Goal: Complete Application Form: Complete application form

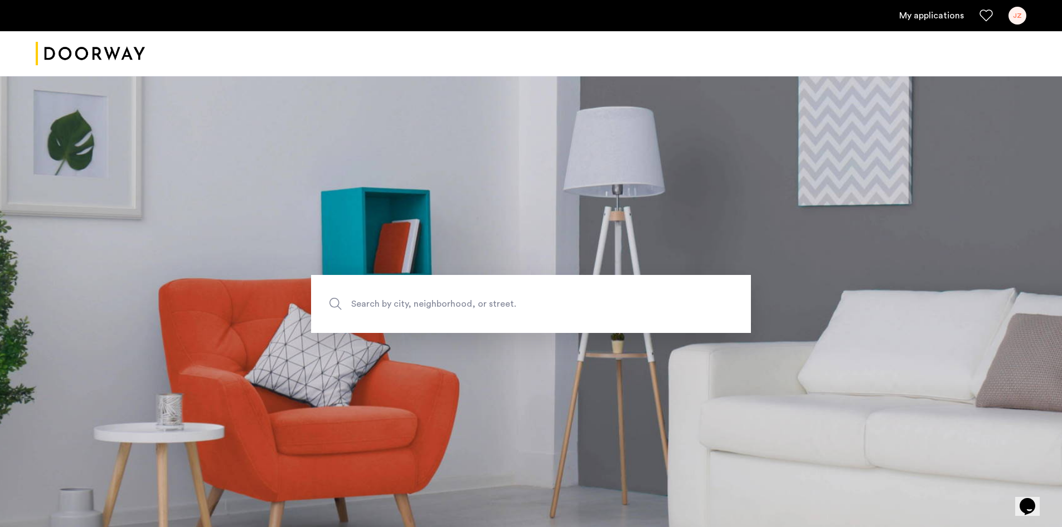
click at [935, 11] on link "My applications" at bounding box center [931, 15] width 65 height 13
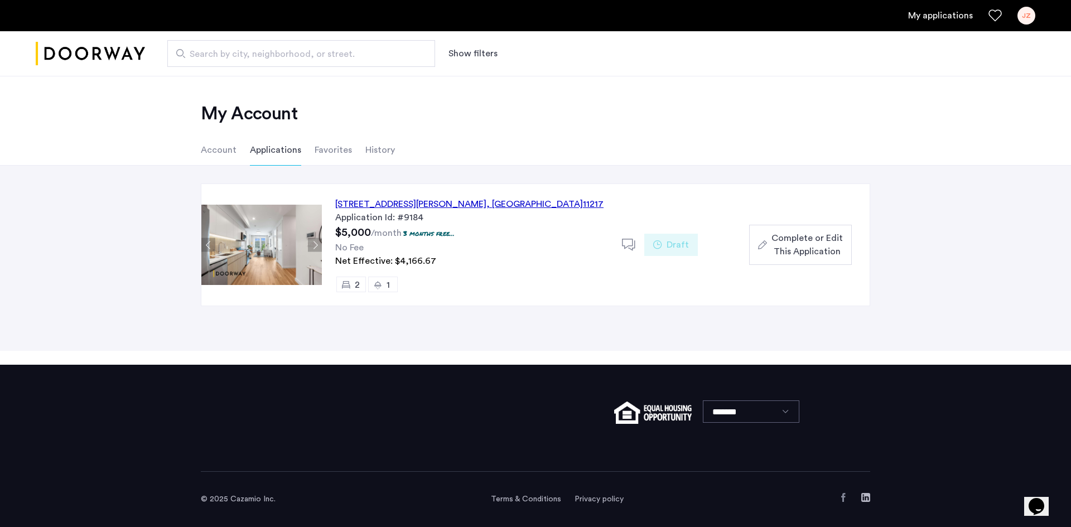
click at [779, 235] on span "Complete or Edit This Application" at bounding box center [806, 244] width 71 height 27
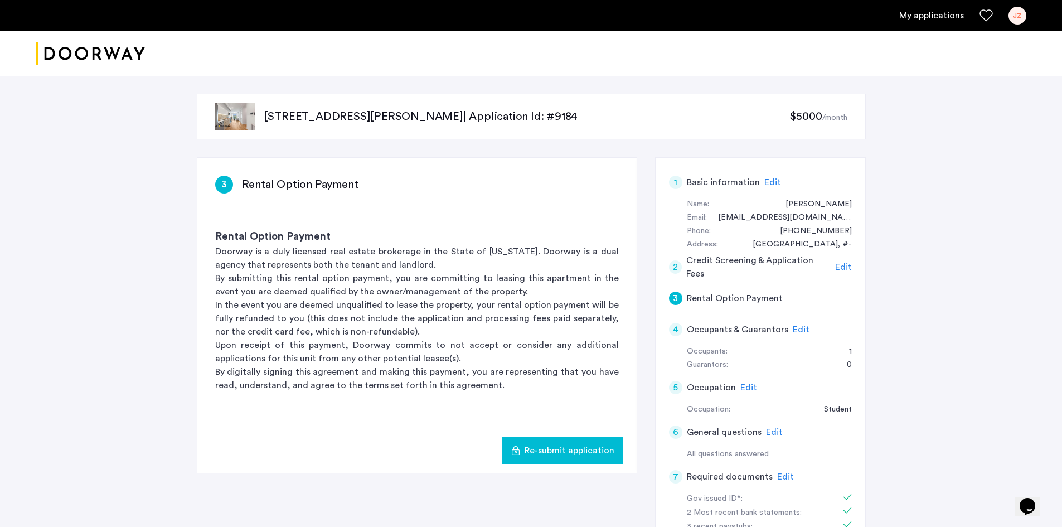
click at [1015, 17] on div "JZ" at bounding box center [1018, 16] width 18 height 18
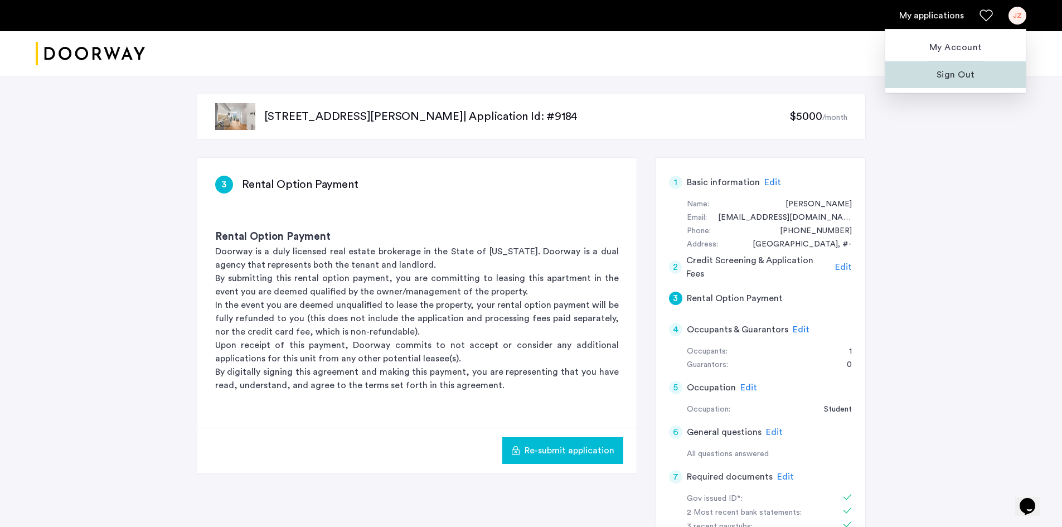
click at [984, 69] on span "Sign Out" at bounding box center [955, 74] width 123 height 13
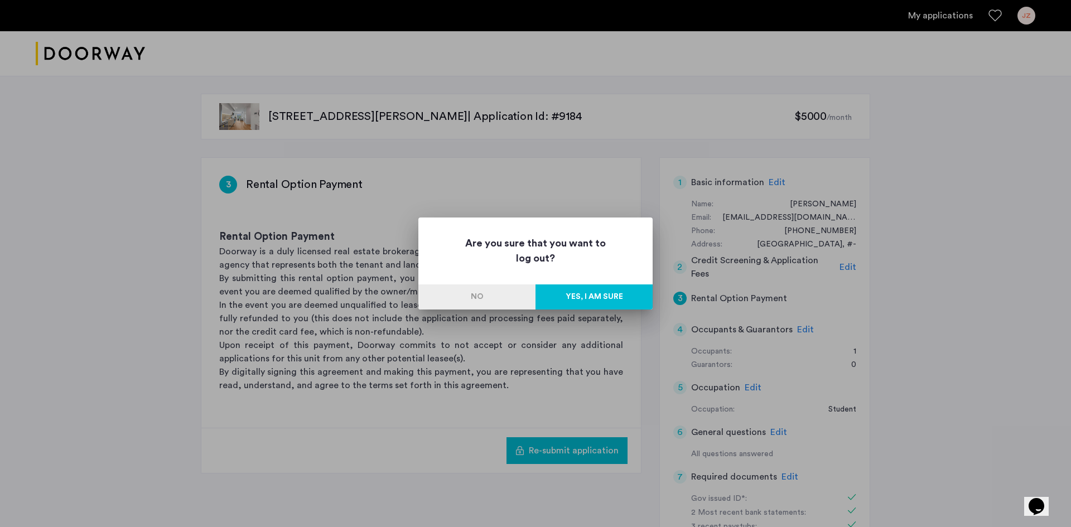
click at [591, 306] on button "Yes, I am sure" at bounding box center [593, 296] width 117 height 25
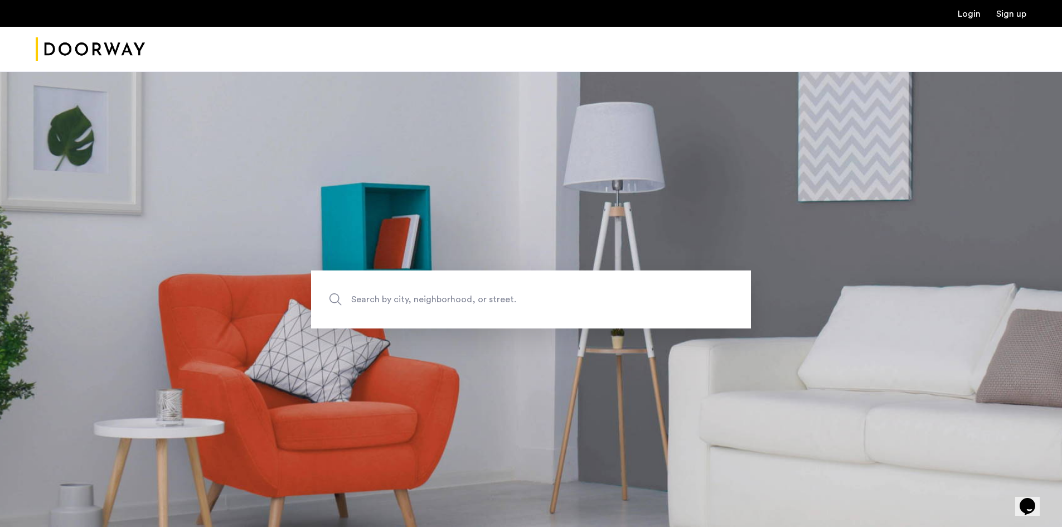
click at [978, 16] on link "Login" at bounding box center [969, 13] width 23 height 9
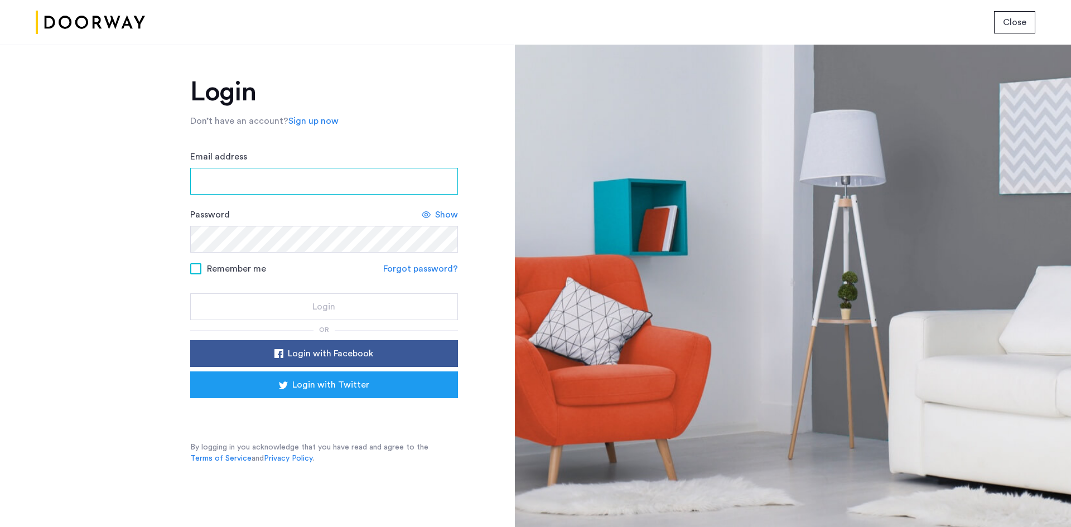
click at [357, 181] on input "Email address" at bounding box center [324, 181] width 268 height 27
paste input "**********"
type input "**********"
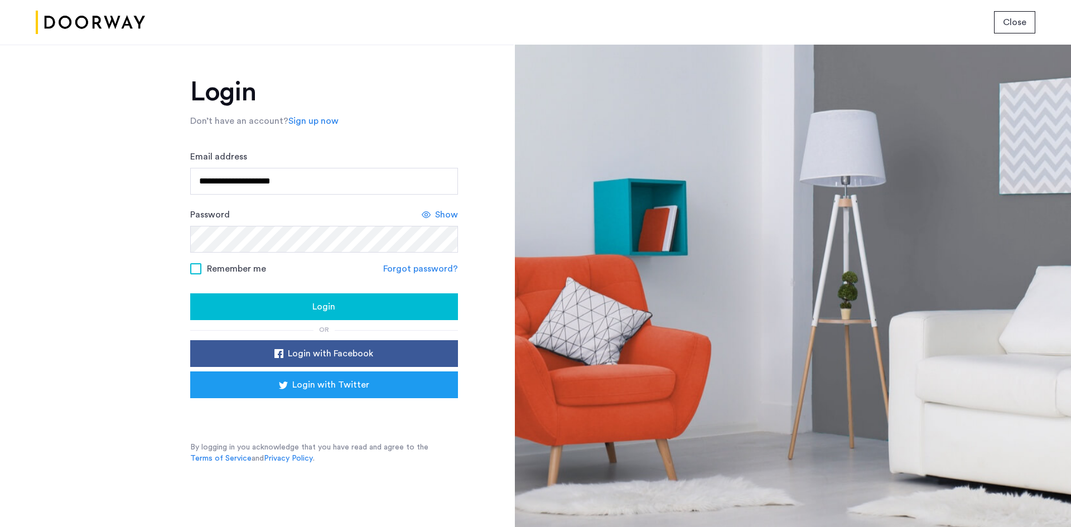
click at [307, 299] on button "Login" at bounding box center [324, 306] width 268 height 27
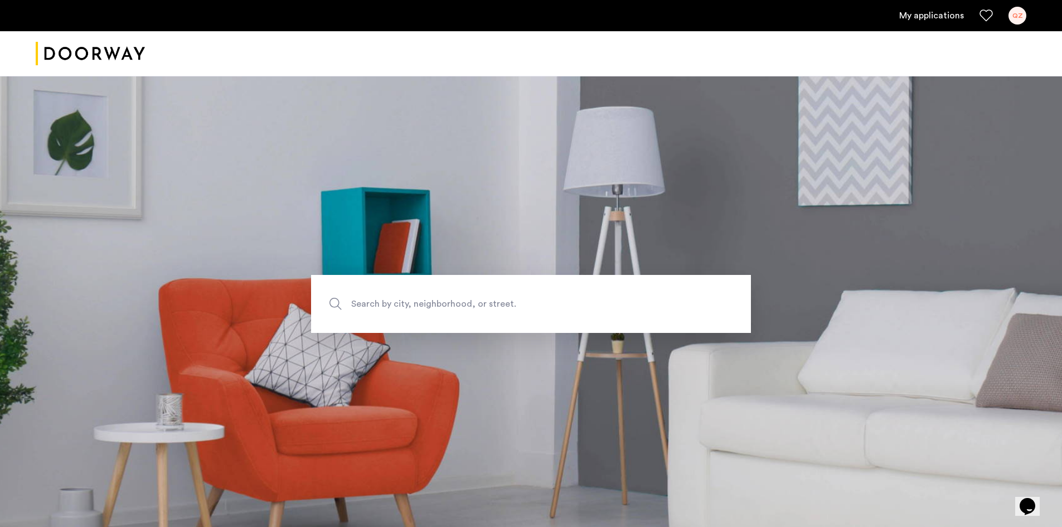
click at [925, 16] on link "My applications" at bounding box center [931, 15] width 65 height 13
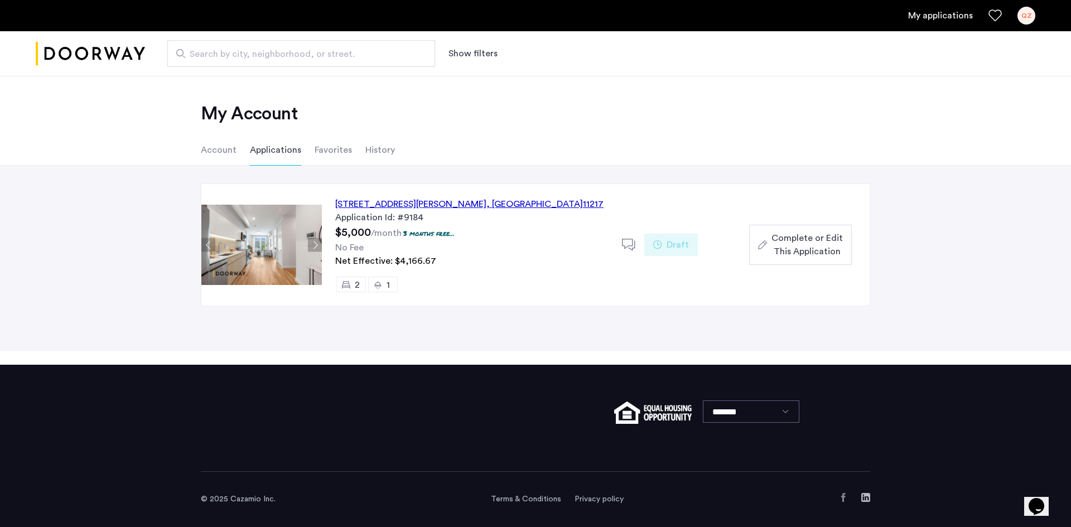
click at [785, 246] on span "Complete or Edit This Application" at bounding box center [806, 244] width 71 height 27
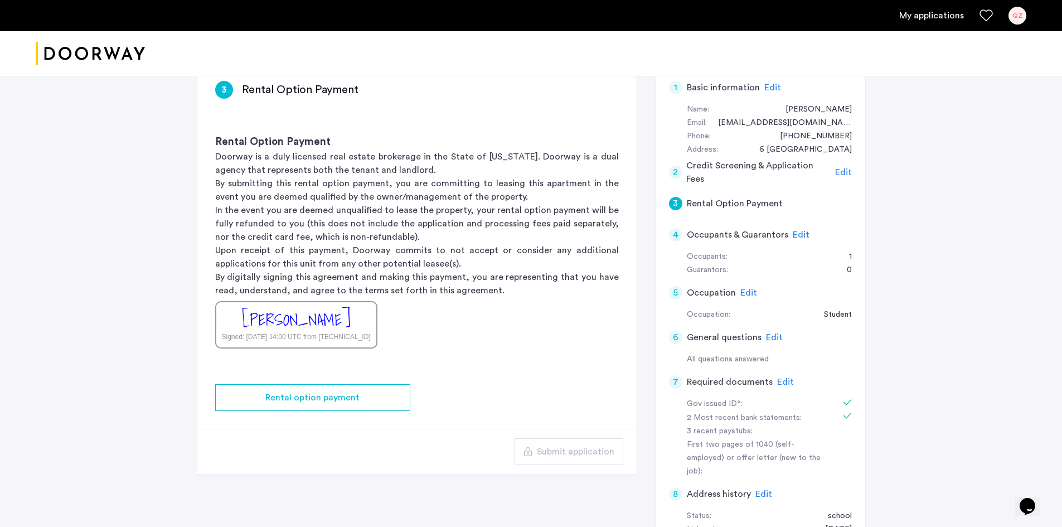
scroll to position [56, 0]
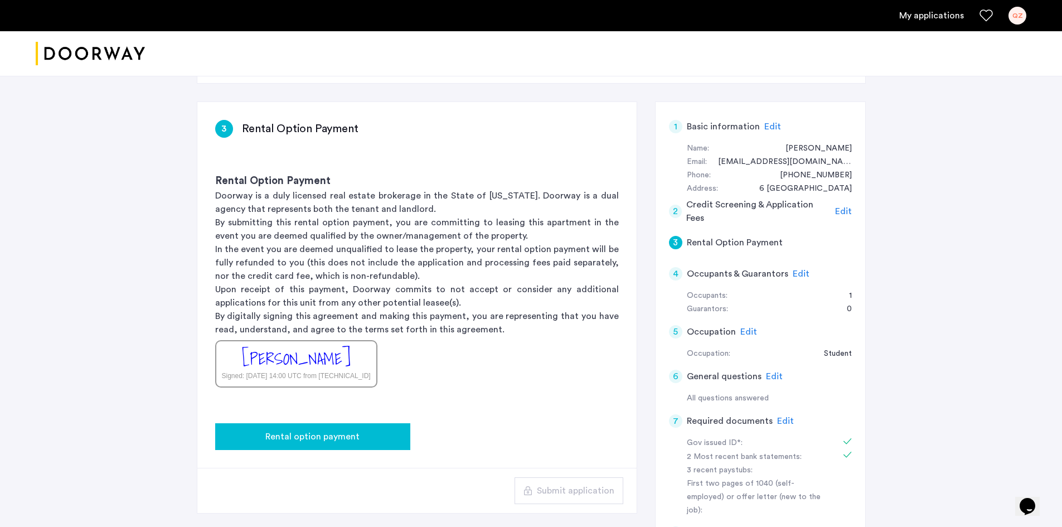
click at [336, 441] on span "Rental option payment" at bounding box center [312, 436] width 94 height 13
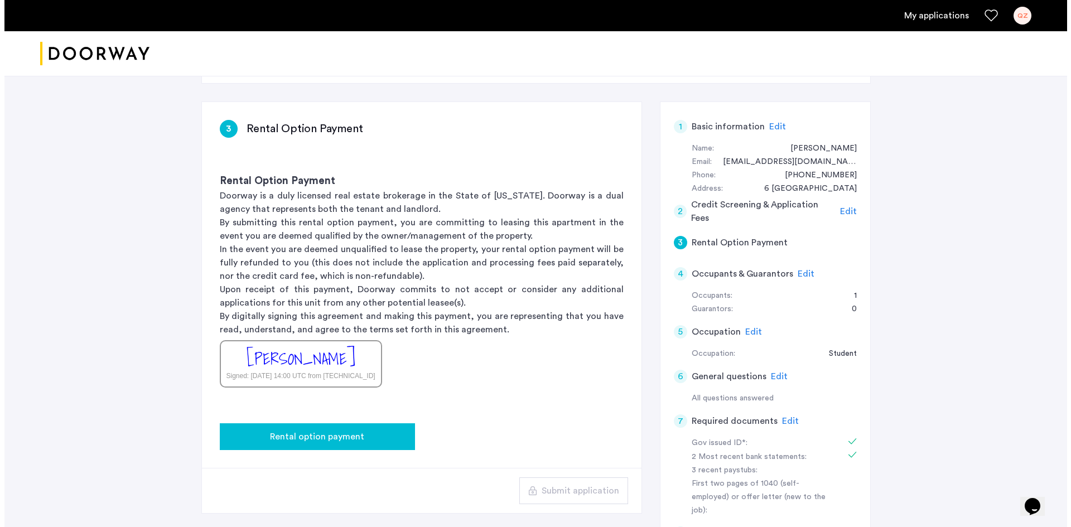
scroll to position [0, 0]
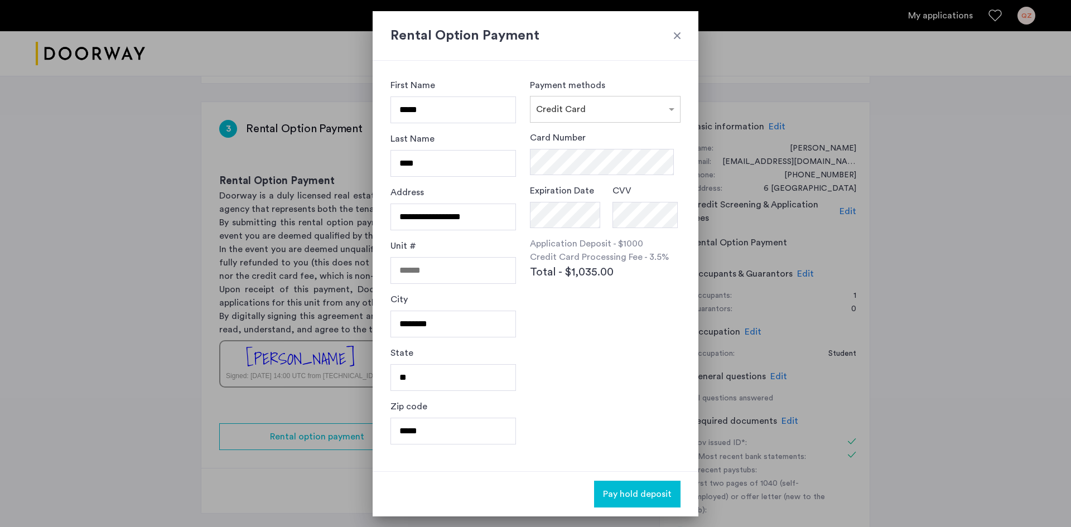
click at [678, 35] on div at bounding box center [676, 35] width 11 height 11
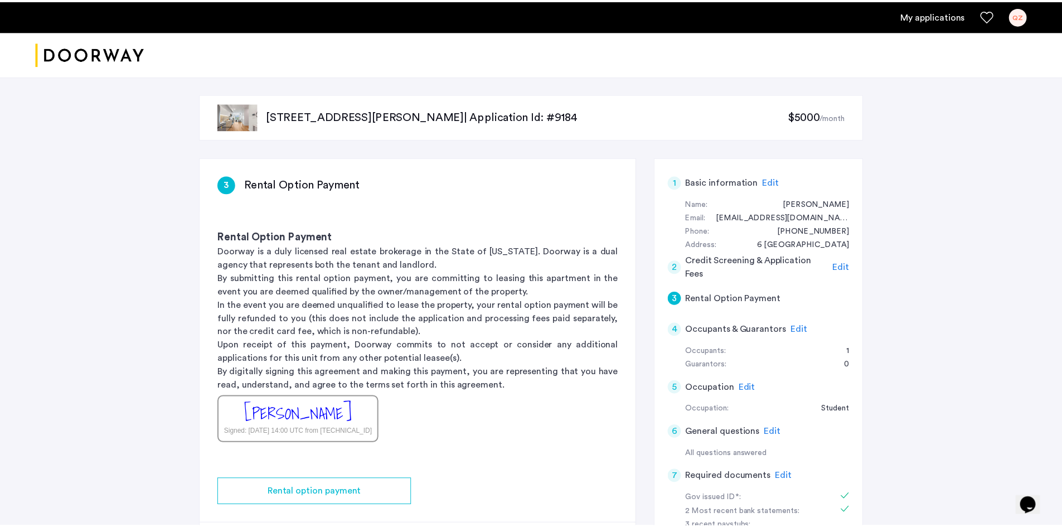
scroll to position [56, 0]
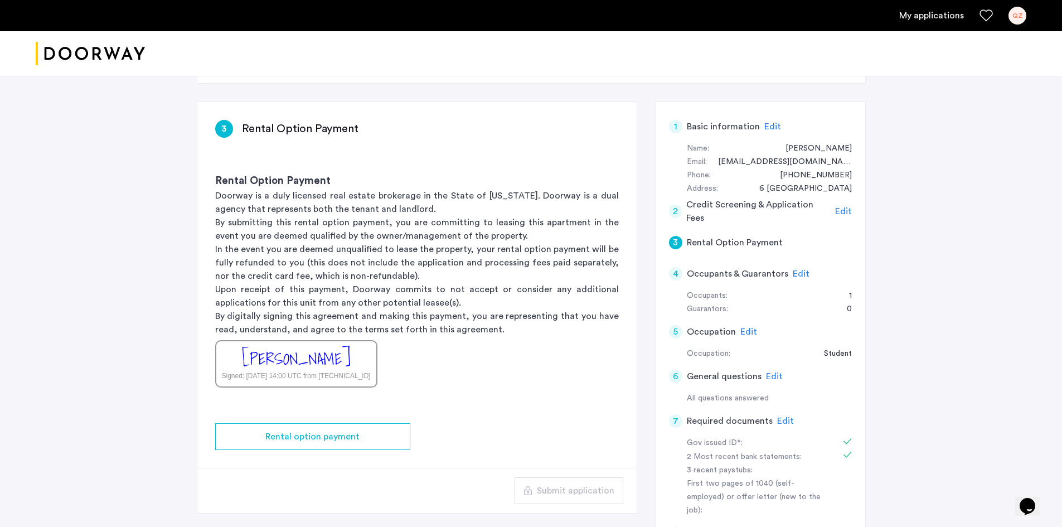
click at [1018, 16] on div "QZ" at bounding box center [1018, 16] width 18 height 18
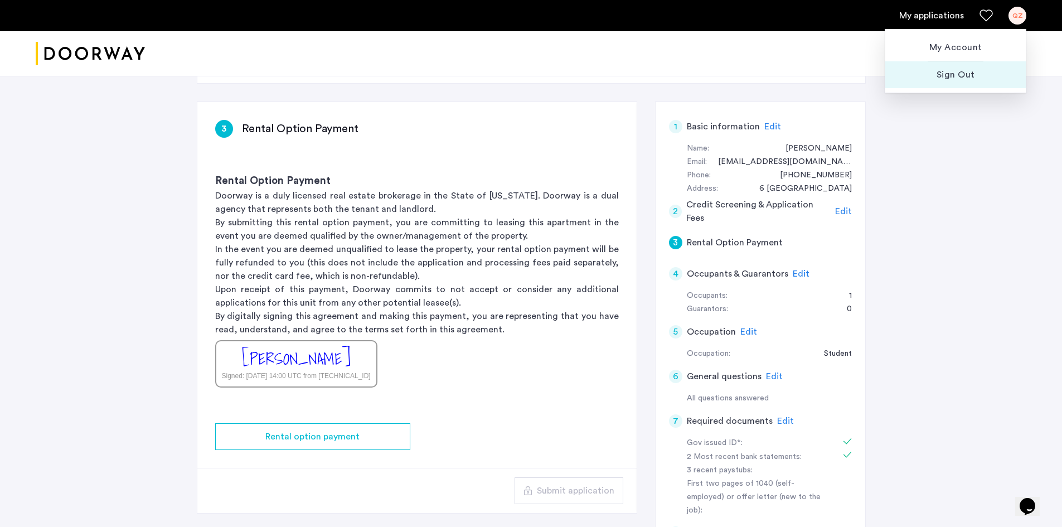
click at [950, 77] on span "Sign Out" at bounding box center [955, 74] width 123 height 13
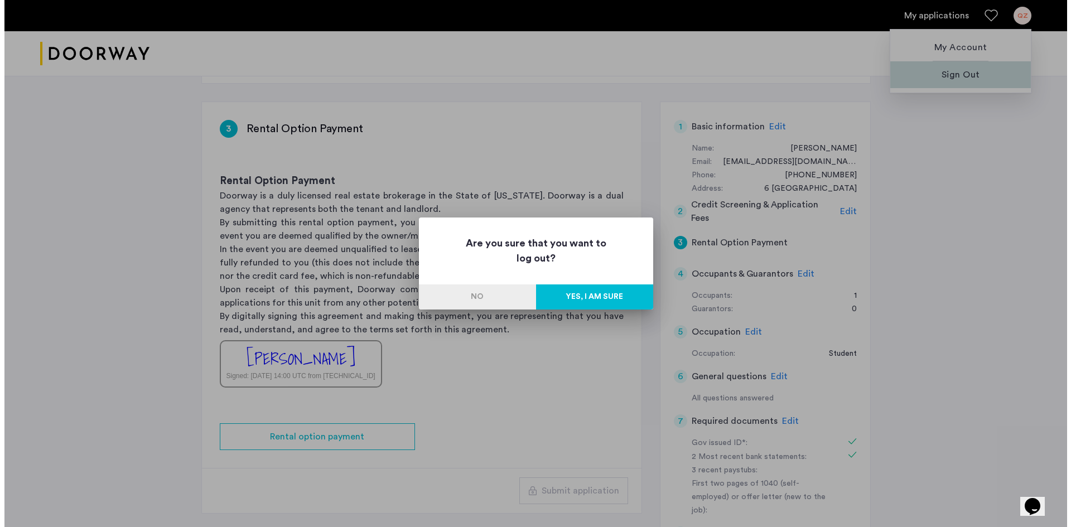
scroll to position [0, 0]
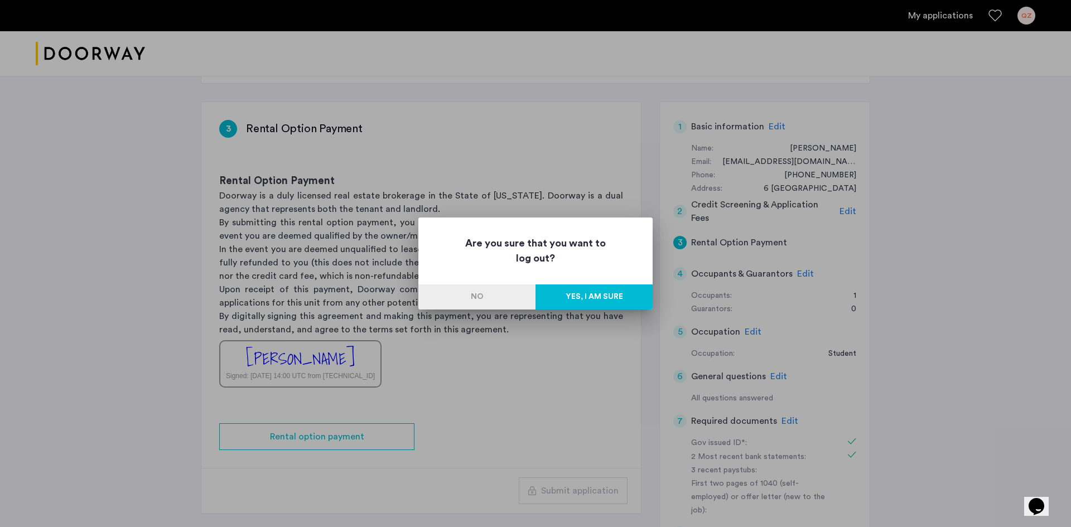
click at [607, 301] on button "Yes, I am sure" at bounding box center [593, 296] width 117 height 25
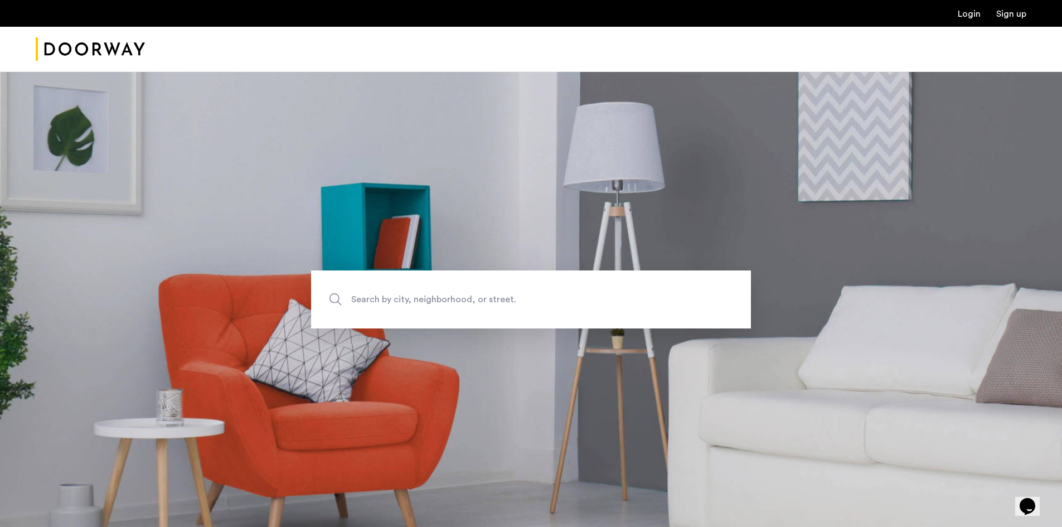
click at [971, 17] on link "Login" at bounding box center [969, 13] width 23 height 9
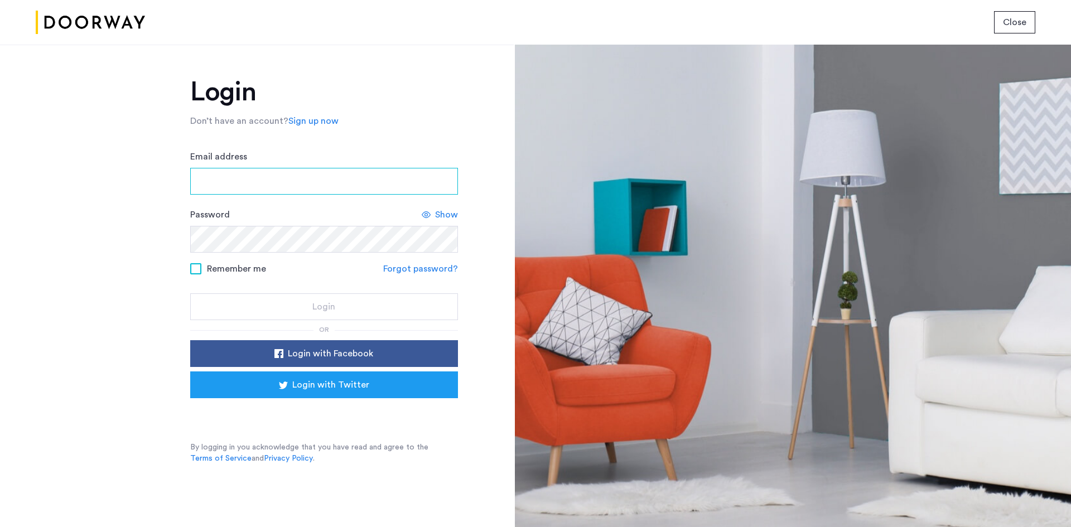
click at [308, 189] on input "Email address" at bounding box center [324, 181] width 268 height 27
paste input "**********"
type input "**********"
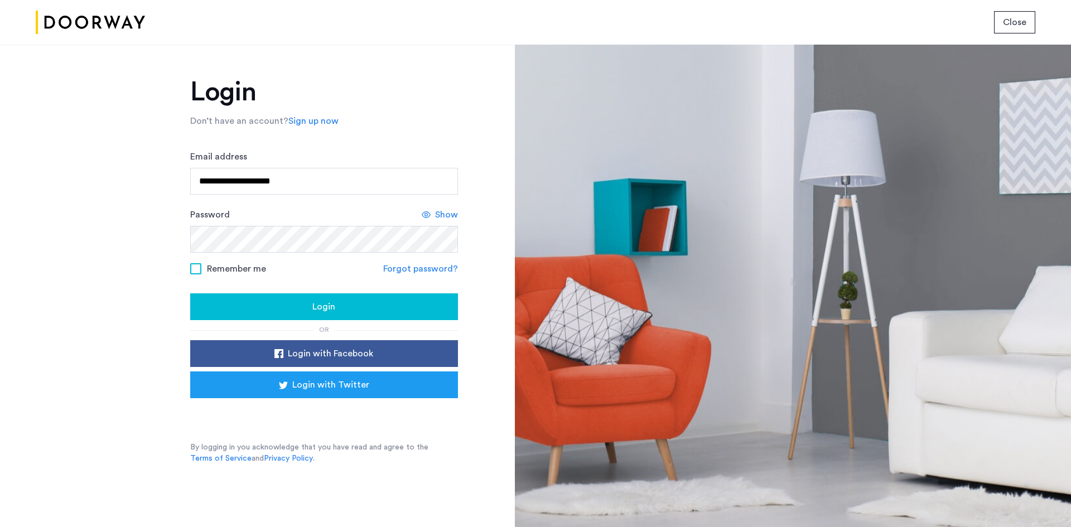
click at [350, 309] on div "Login" at bounding box center [324, 306] width 250 height 13
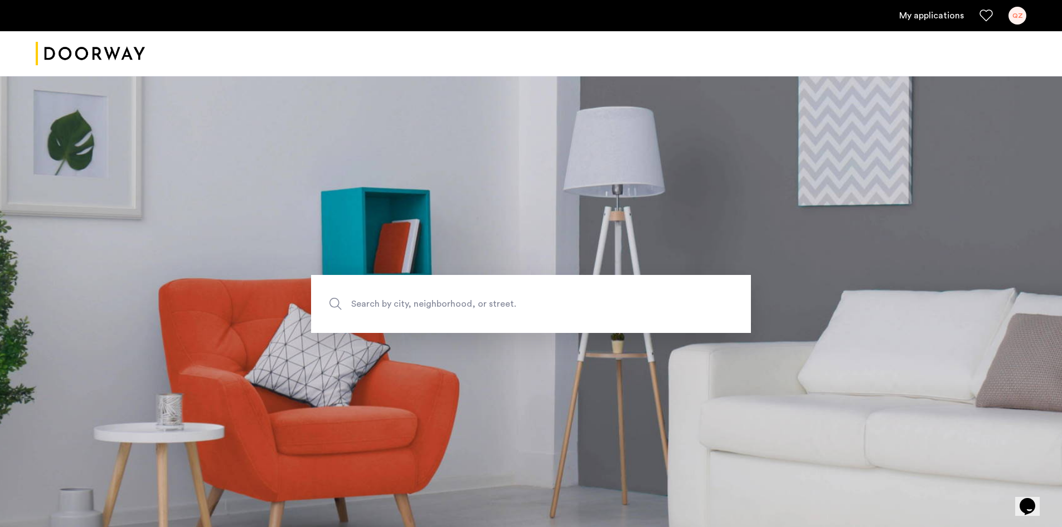
click at [932, 14] on link "My applications" at bounding box center [931, 15] width 65 height 13
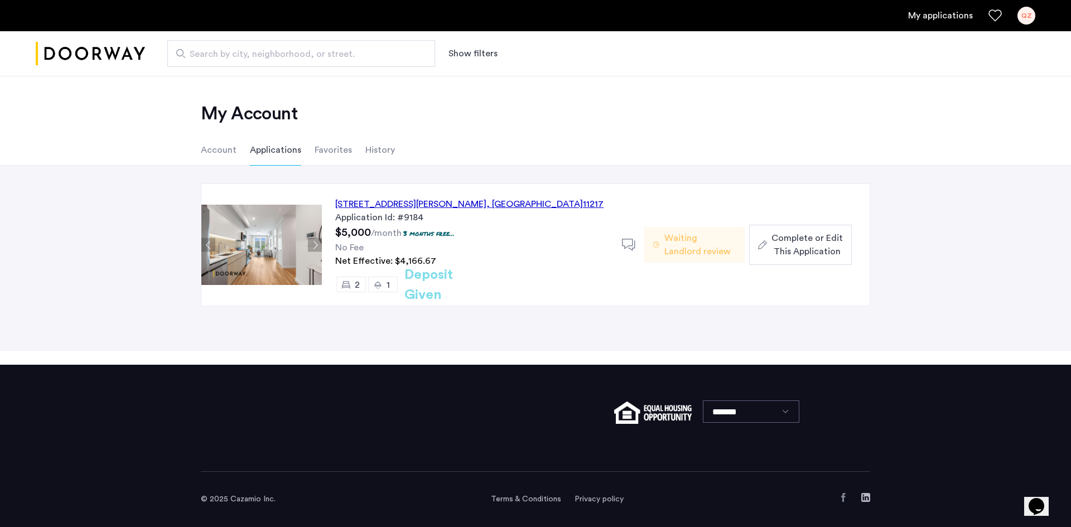
drag, startPoint x: 822, startPoint y: 236, endPoint x: 810, endPoint y: 236, distance: 12.3
click at [810, 236] on span "Complete or Edit This Application" at bounding box center [806, 244] width 71 height 27
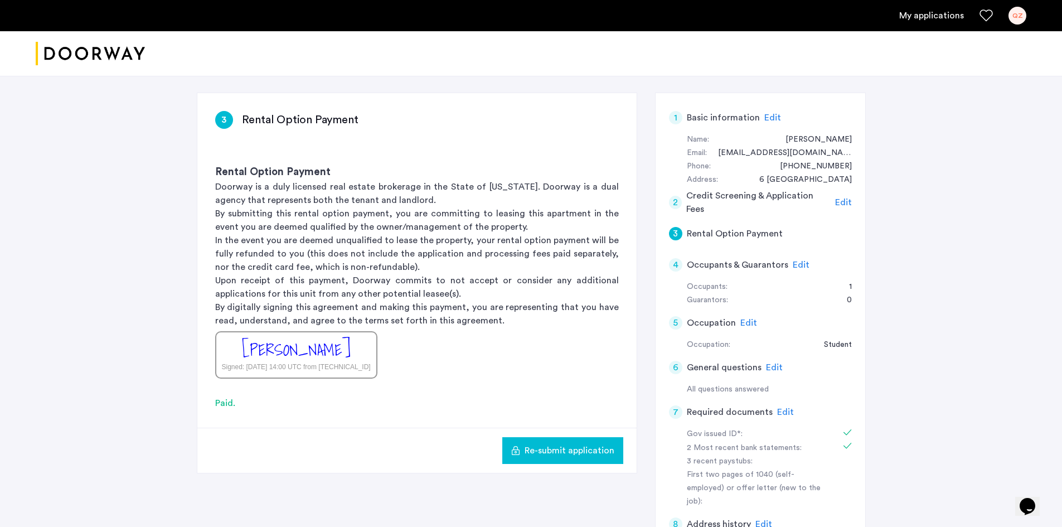
scroll to position [56, 0]
